Goal: Task Accomplishment & Management: Manage account settings

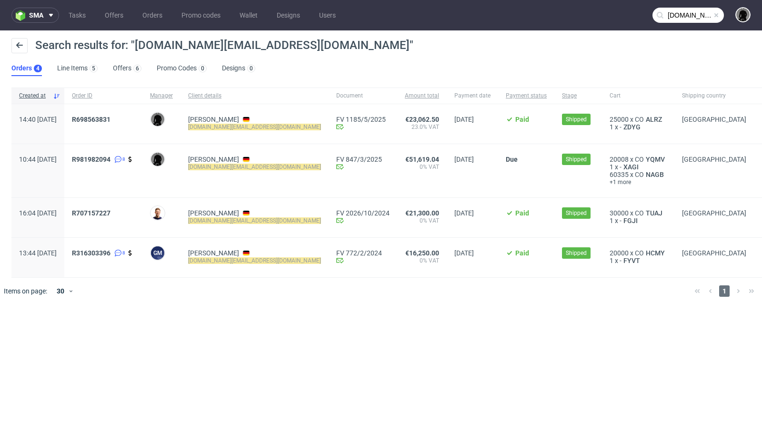
click at [718, 18] on span at bounding box center [716, 15] width 8 height 8
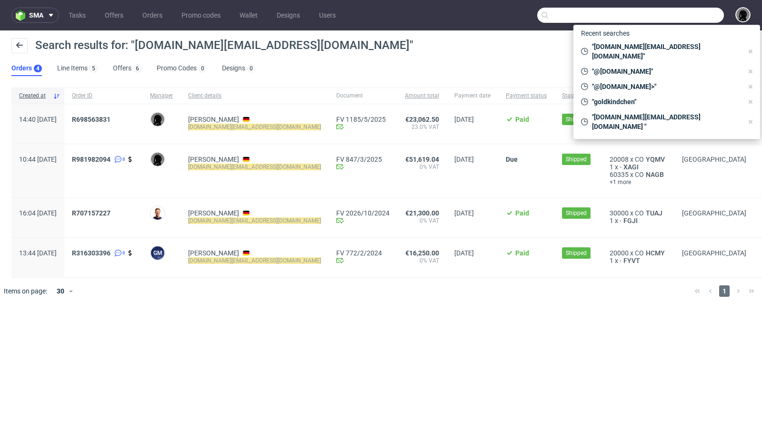
paste input "@tavex.pl>"
click at [693, 18] on input "text" at bounding box center [630, 15] width 187 height 15
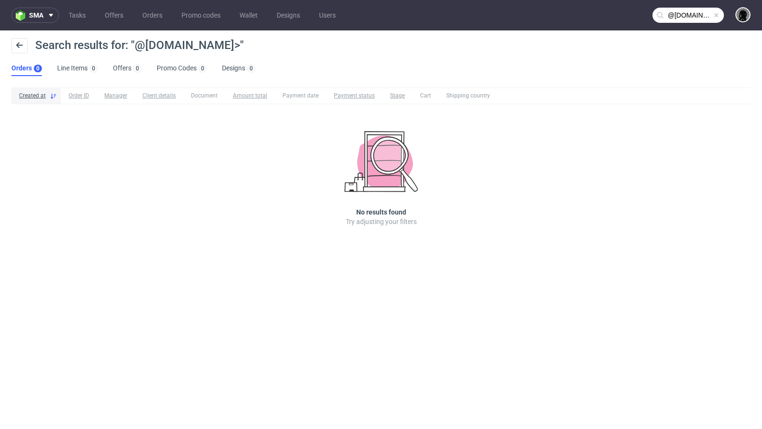
click at [697, 20] on input "@tavex.pl>" at bounding box center [687, 15] width 71 height 15
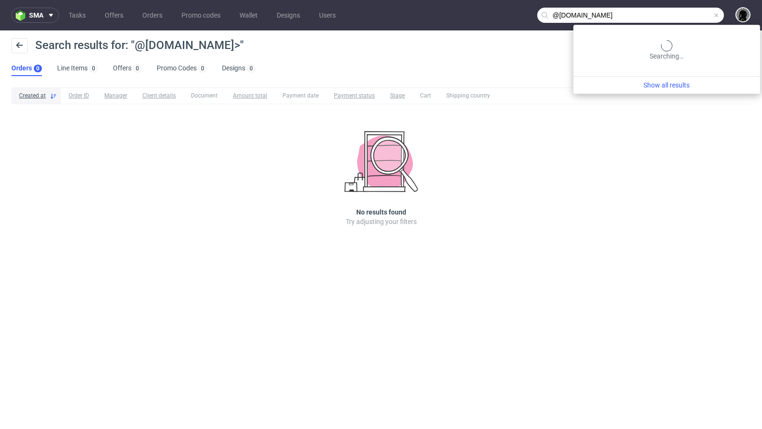
type input "@tavex.pl"
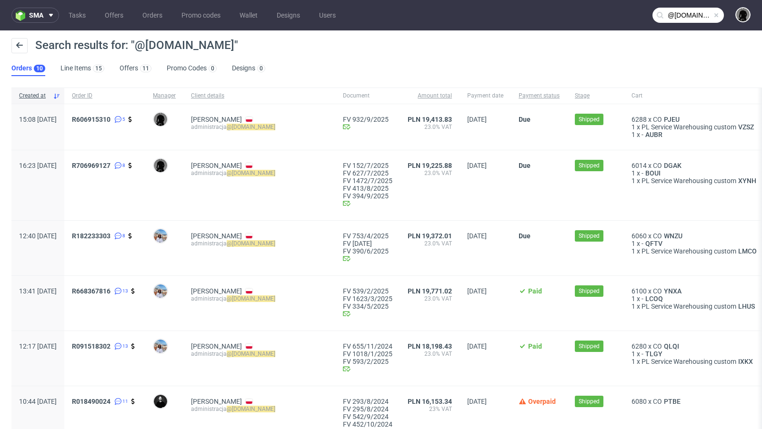
click at [356, 48] on div "Search results for: "@tavex.pl"" at bounding box center [380, 49] width 739 height 23
click at [662, 117] on span "PJEU" at bounding box center [672, 120] width 20 height 8
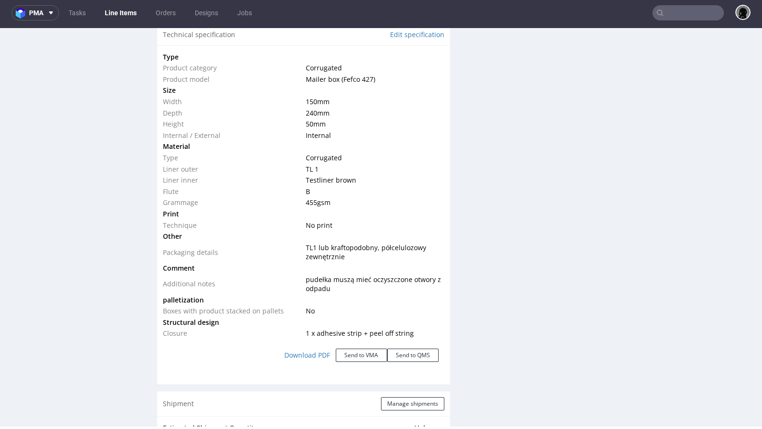
scroll to position [949, 0]
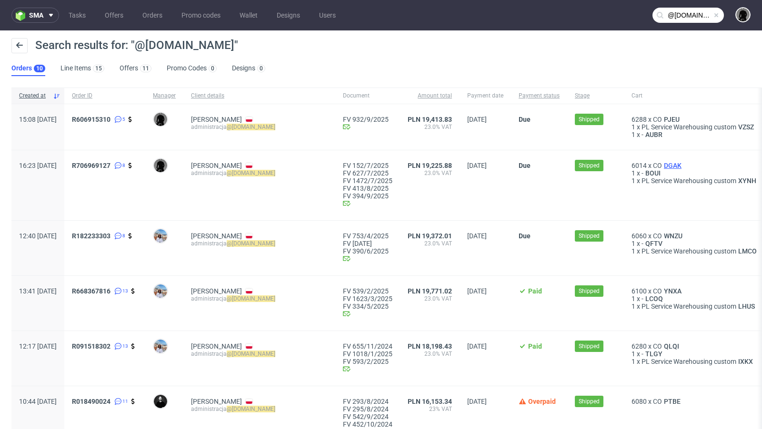
click at [662, 166] on span "DGAK" at bounding box center [672, 166] width 21 height 8
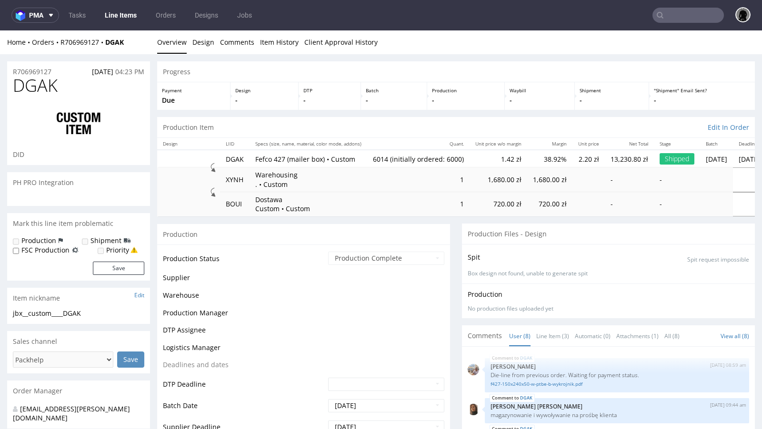
scroll to position [87, 0]
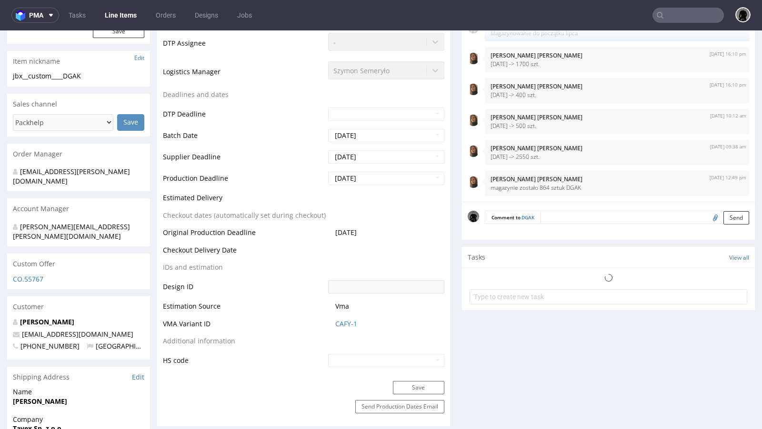
select select "in_progress"
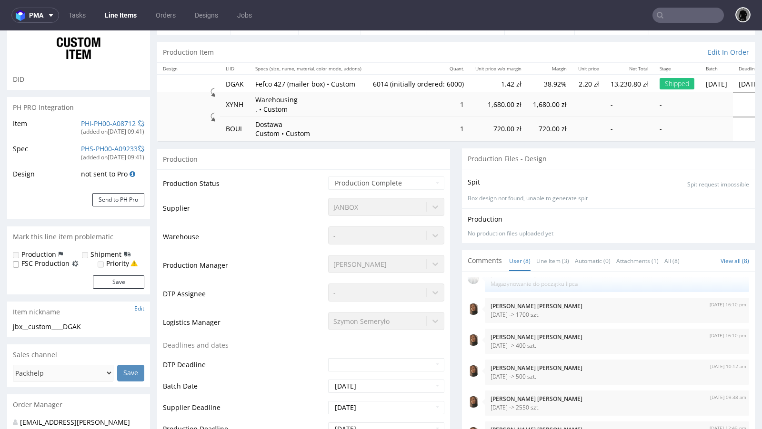
scroll to position [0, 0]
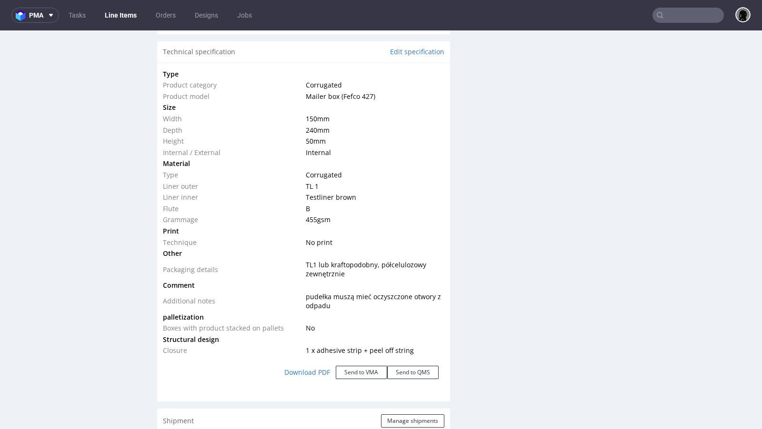
scroll to position [918, 0]
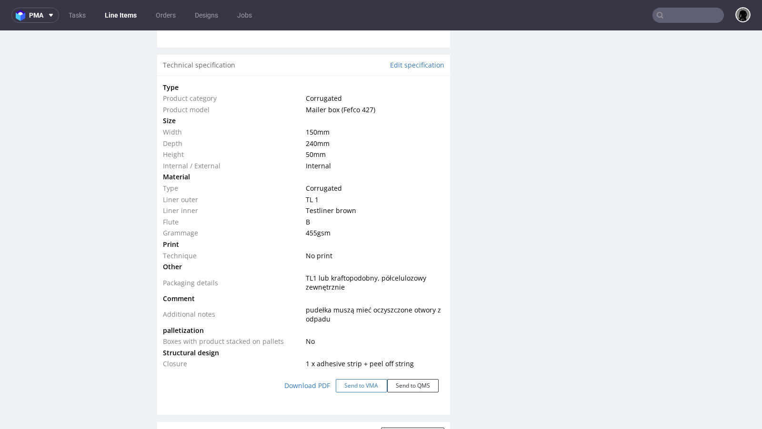
click at [355, 387] on button "Send to VMA" at bounding box center [361, 385] width 51 height 13
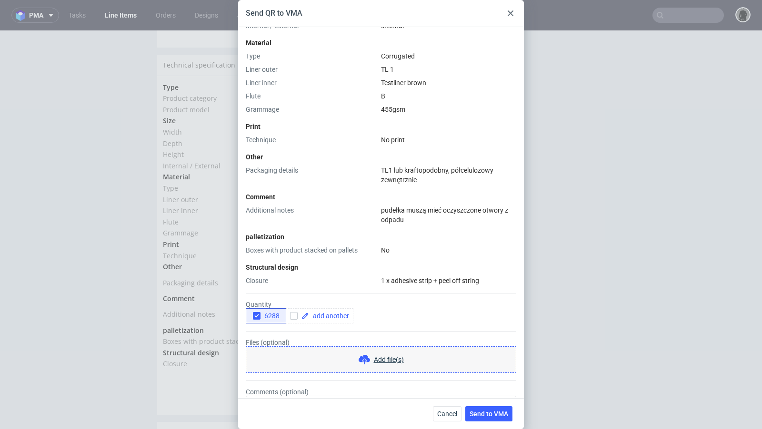
scroll to position [225, 0]
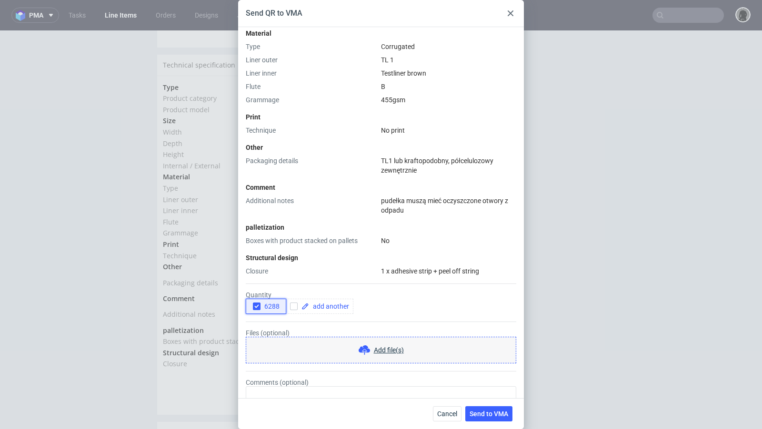
click at [255, 305] on icon "button" at bounding box center [256, 306] width 7 height 7
click at [291, 308] on input "checkbox" at bounding box center [294, 307] width 8 height 8
checkbox input "true"
click at [324, 308] on span at bounding box center [329, 306] width 40 height 7
checkbox input "true"
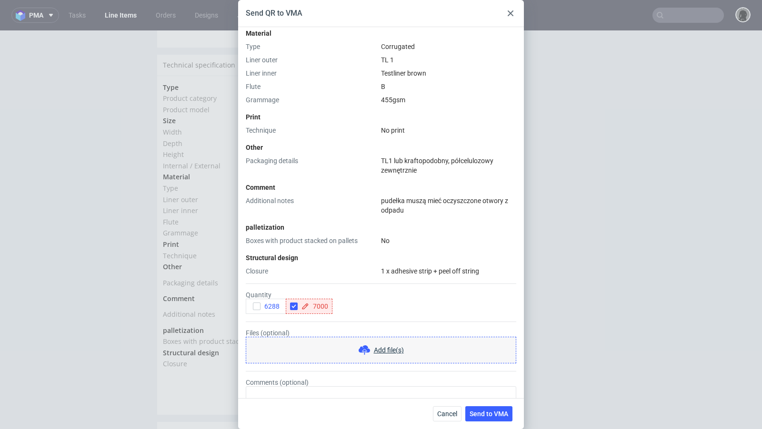
click at [352, 274] on div "Closure" at bounding box center [311, 272] width 131 height 10
click at [487, 415] on span "Send to VMA" at bounding box center [488, 414] width 39 height 7
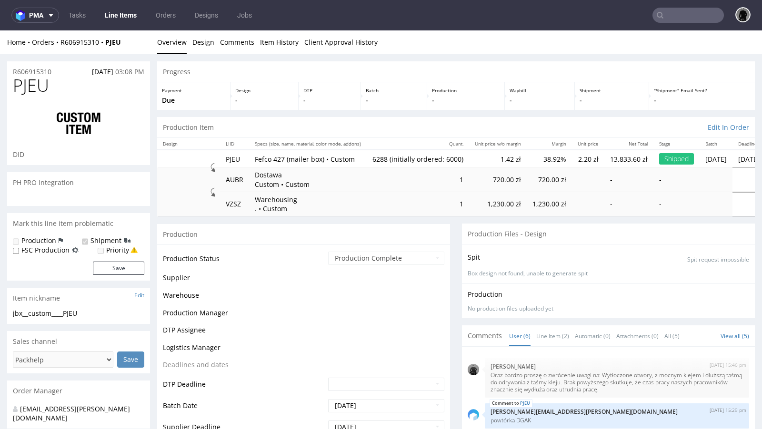
select select "in_progress"
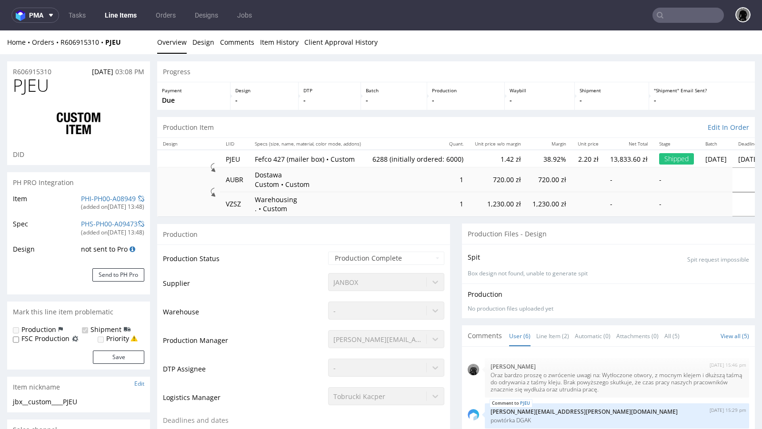
type input "6288"
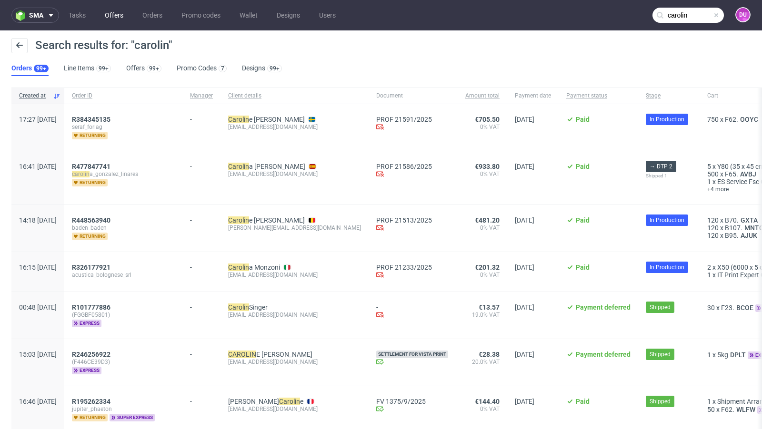
click at [110, 14] on link "Offers" at bounding box center [114, 15] width 30 height 15
